Goal: Transaction & Acquisition: Purchase product/service

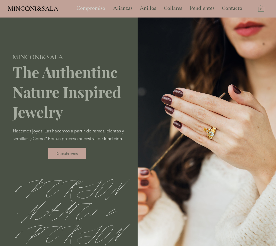
click at [93, 9] on p "Compromiso" at bounding box center [91, 8] width 34 height 13
click at [143, 8] on p "Anillos" at bounding box center [148, 8] width 22 height 13
click at [169, 6] on p "Collares" at bounding box center [173, 8] width 24 height 13
click at [206, 7] on p "Pendientes" at bounding box center [202, 8] width 30 height 13
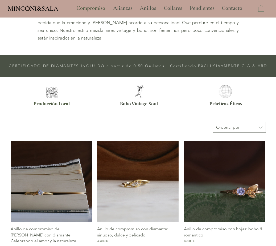
scroll to position [159, 0]
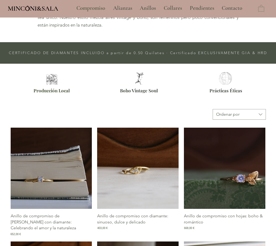
type input "**********"
select select "**********"
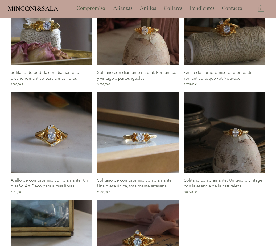
scroll to position [742, 0]
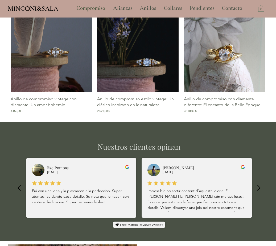
scroll to position [1085, 0]
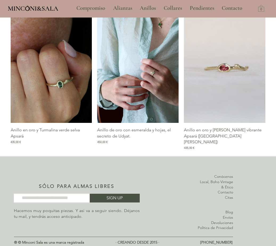
scroll to position [671, 0]
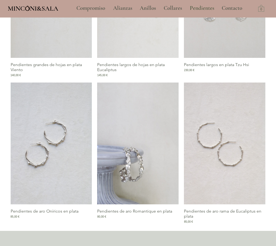
scroll to position [372, 0]
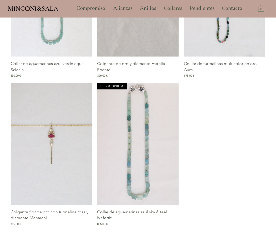
scroll to position [954, 0]
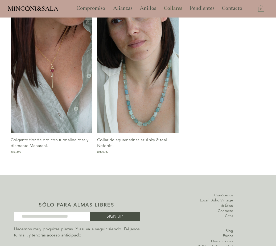
click at [69, 77] on img "Galería de Colgante flor de oro con turmalina rosa y diamante Maharani." at bounding box center [51, 72] width 81 height 122
